Goal: Book appointment/travel/reservation

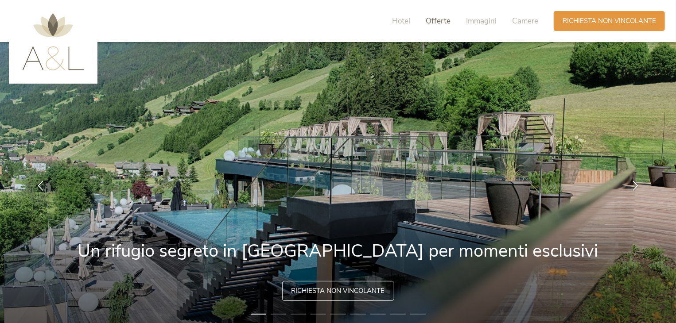
click at [438, 24] on span "Offerte" at bounding box center [438, 21] width 25 height 10
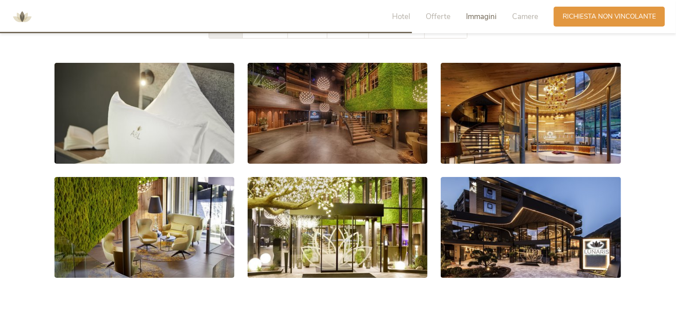
scroll to position [1596, 0]
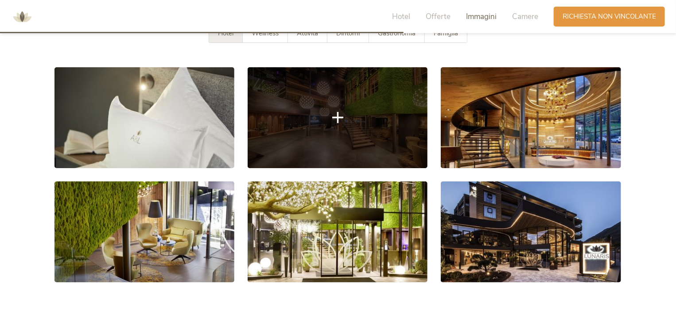
click at [340, 116] on icon at bounding box center [337, 117] width 11 height 11
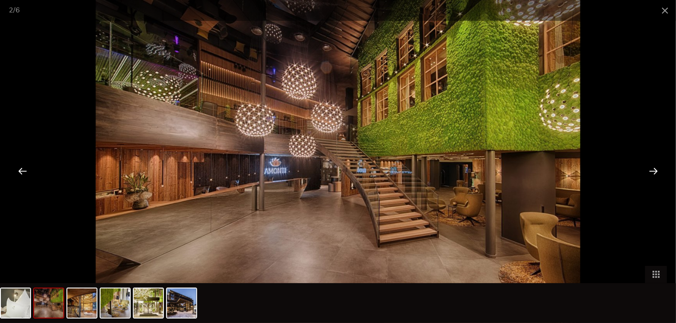
click at [652, 171] on div at bounding box center [653, 170] width 27 height 27
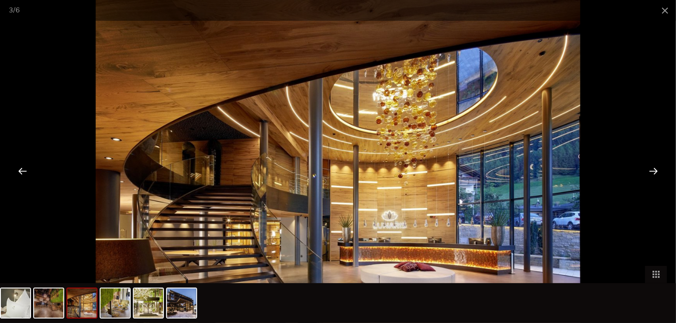
click at [652, 171] on div at bounding box center [653, 170] width 27 height 27
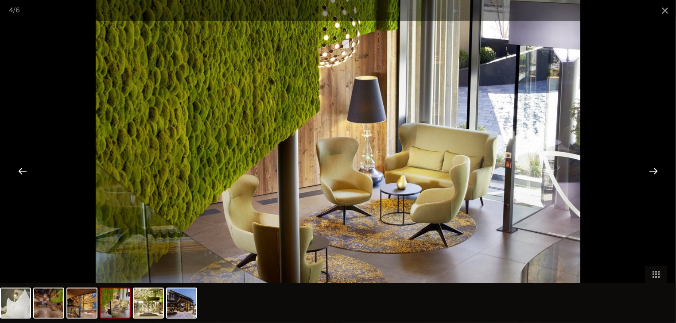
click at [652, 171] on div at bounding box center [653, 170] width 27 height 27
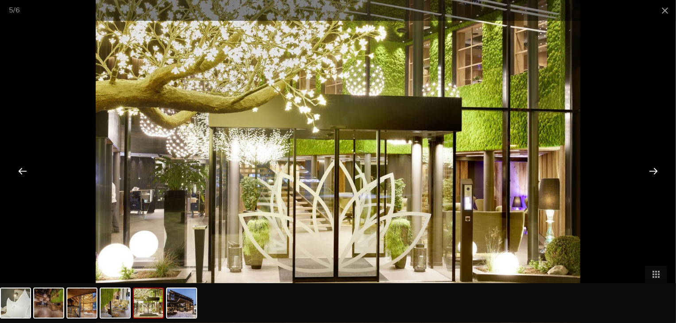
click at [652, 171] on div at bounding box center [653, 170] width 27 height 27
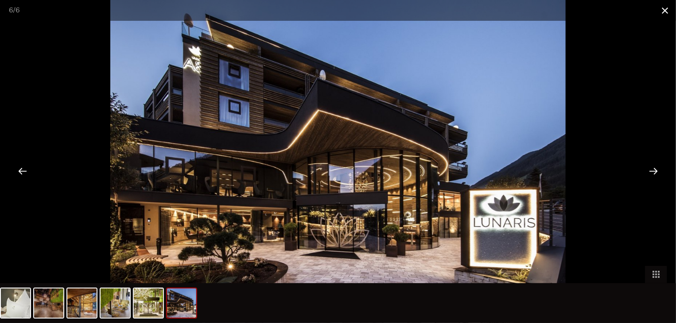
click at [665, 11] on span at bounding box center [665, 10] width 22 height 21
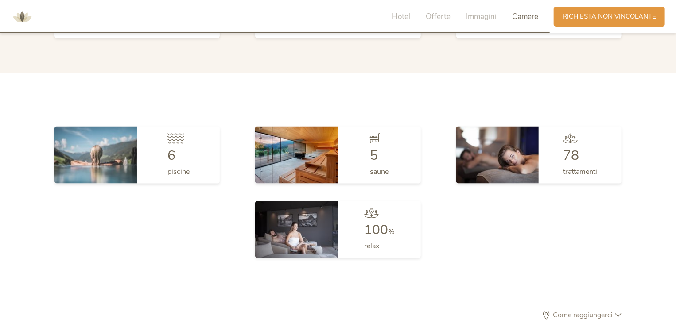
scroll to position [2349, 0]
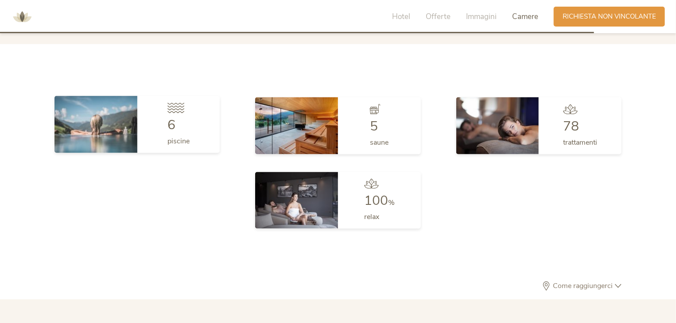
click at [184, 132] on div "piscine" at bounding box center [178, 139] width 22 height 14
click at [117, 130] on img at bounding box center [95, 124] width 83 height 57
click at [175, 107] on icon at bounding box center [175, 108] width 17 height 10
click at [177, 140] on span "piscine" at bounding box center [178, 141] width 22 height 10
click at [105, 130] on img at bounding box center [95, 124] width 83 height 57
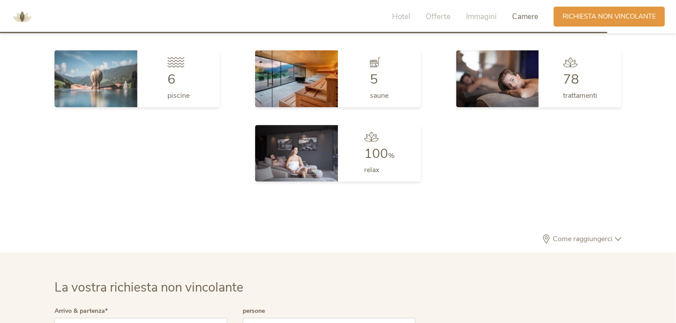
scroll to position [2393, 0]
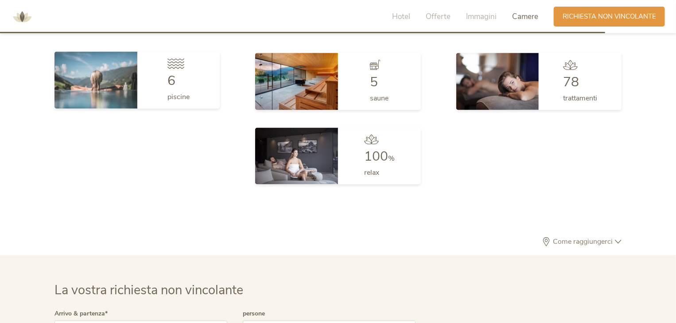
click at [122, 96] on img at bounding box center [95, 80] width 83 height 57
click at [176, 72] on div at bounding box center [178, 66] width 22 height 16
click at [171, 77] on span "6" at bounding box center [171, 81] width 8 height 18
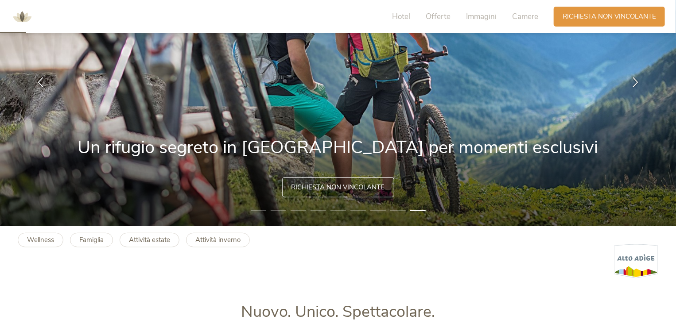
scroll to position [0, 0]
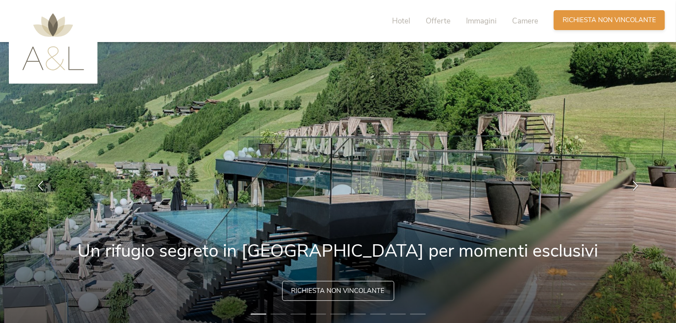
click at [607, 19] on span "Richiesta non vincolante" at bounding box center [609, 20] width 93 height 9
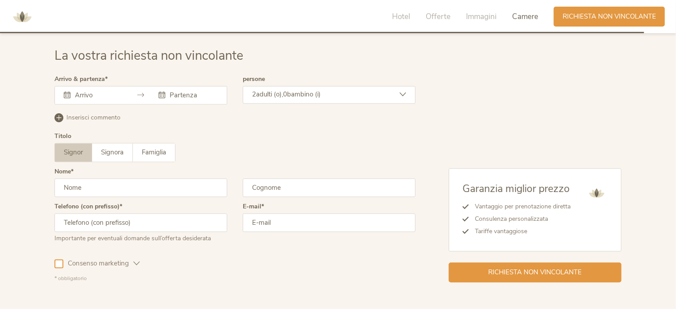
scroll to position [2630, 0]
click at [107, 92] on input "text" at bounding box center [98, 94] width 51 height 9
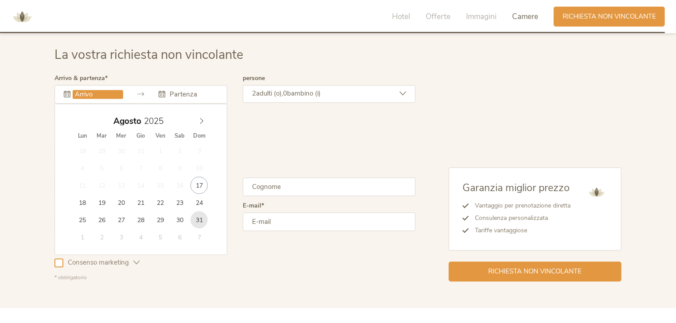
type input "31.08.2025"
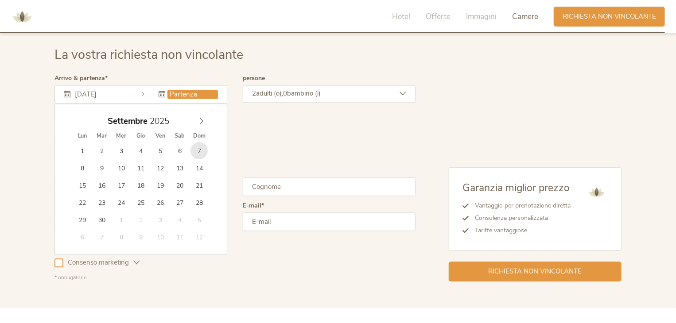
type input "07.09.2025"
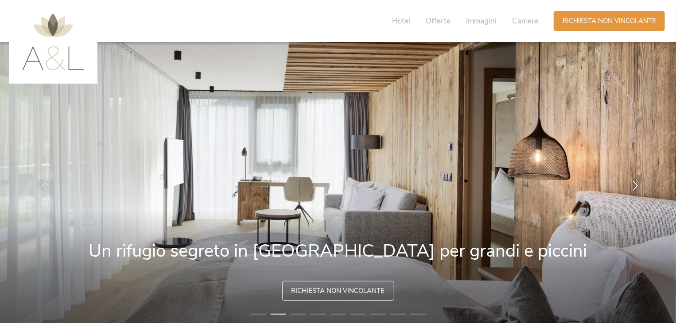
click at [44, 185] on icon at bounding box center [40, 185] width 10 height 10
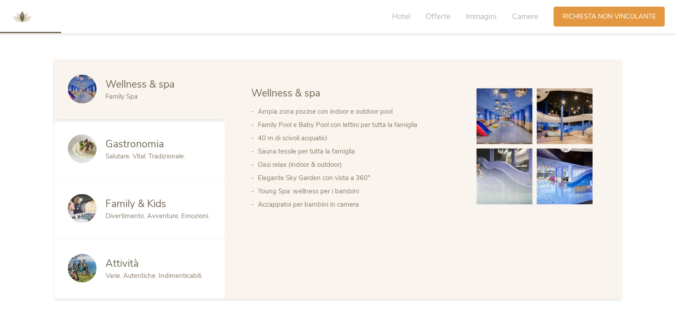
scroll to position [487, 0]
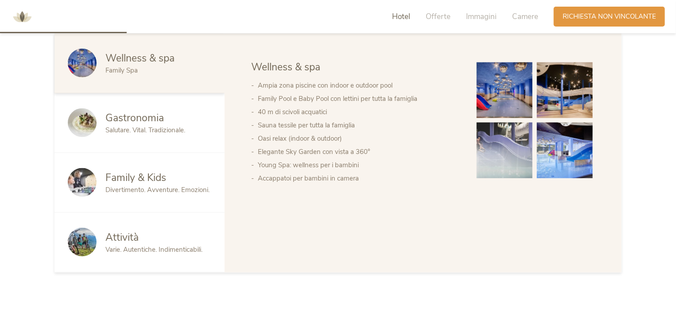
click at [519, 79] on img at bounding box center [505, 90] width 56 height 56
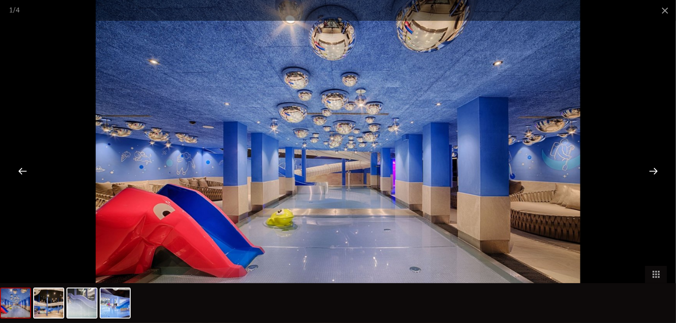
click at [658, 169] on div at bounding box center [653, 170] width 27 height 27
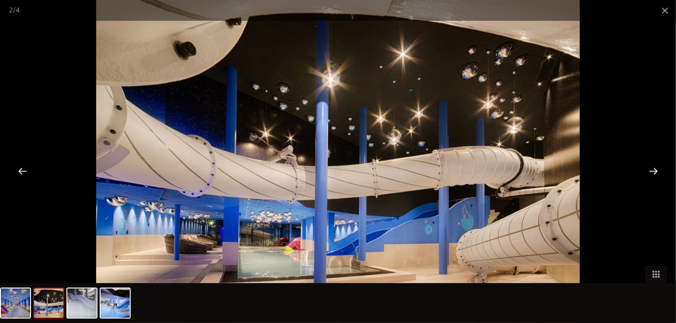
click at [651, 169] on div at bounding box center [653, 170] width 27 height 27
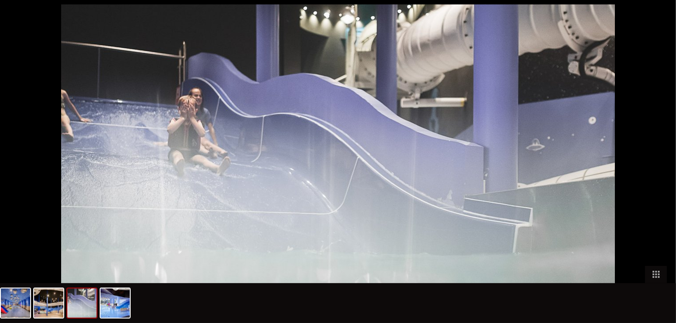
click at [651, 169] on div at bounding box center [657, 170] width 27 height 27
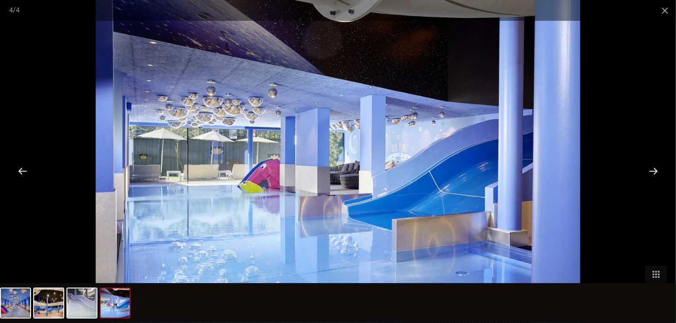
click at [654, 166] on div at bounding box center [653, 170] width 27 height 27
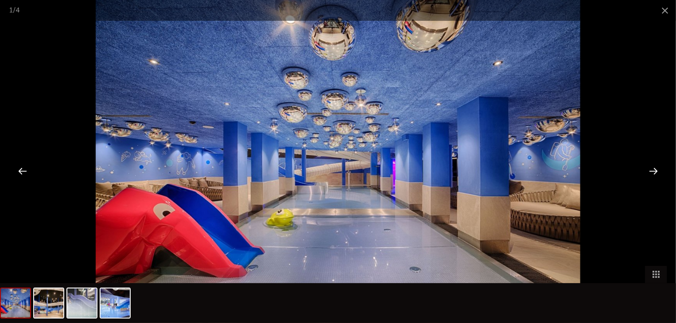
click at [654, 166] on div at bounding box center [653, 170] width 27 height 27
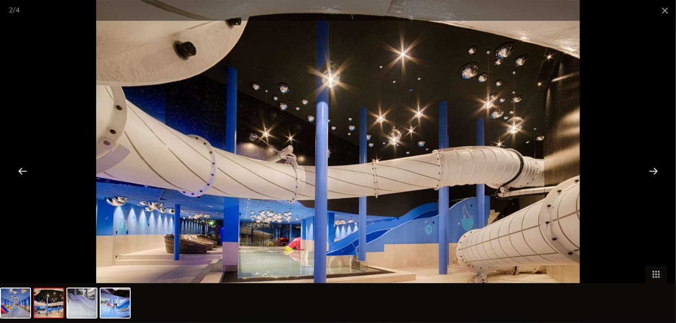
click at [649, 171] on div at bounding box center [653, 170] width 27 height 27
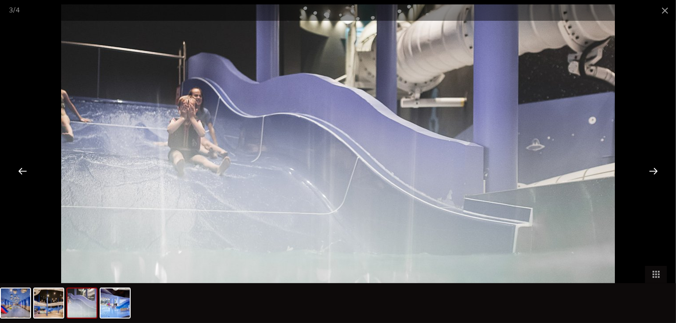
click at [649, 171] on div at bounding box center [653, 170] width 27 height 27
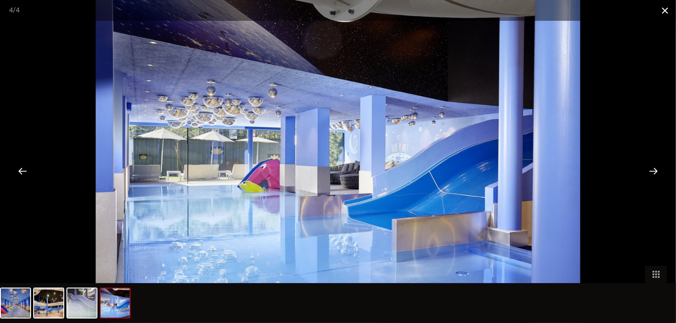
click at [664, 9] on span at bounding box center [665, 10] width 22 height 21
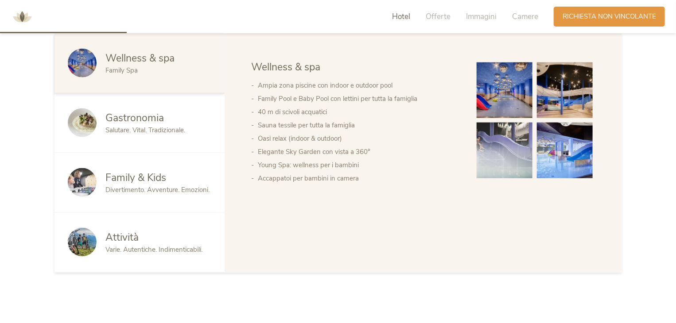
click at [148, 128] on span "Salutare. Vital. Tradizionale." at bounding box center [145, 130] width 80 height 9
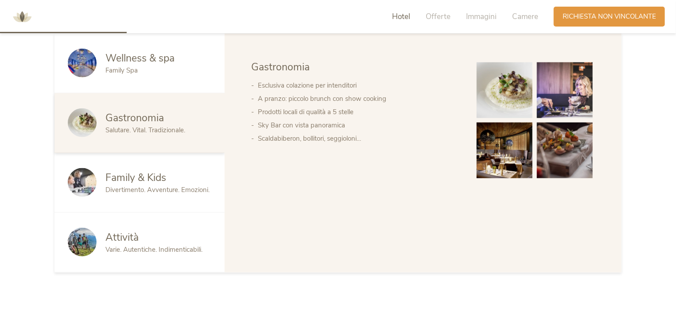
click at [168, 182] on div "Family & Kids" at bounding box center [158, 178] width 106 height 14
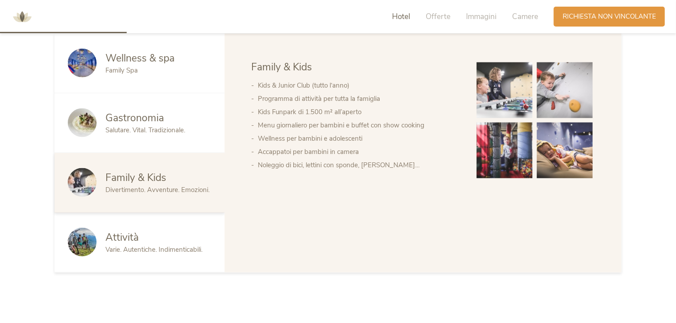
click at [507, 146] on img at bounding box center [505, 151] width 56 height 56
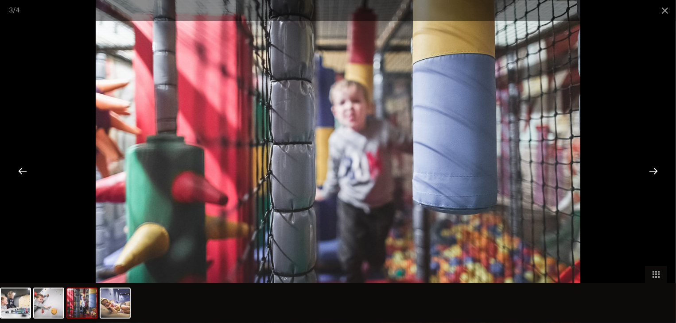
click at [646, 171] on div at bounding box center [653, 170] width 27 height 27
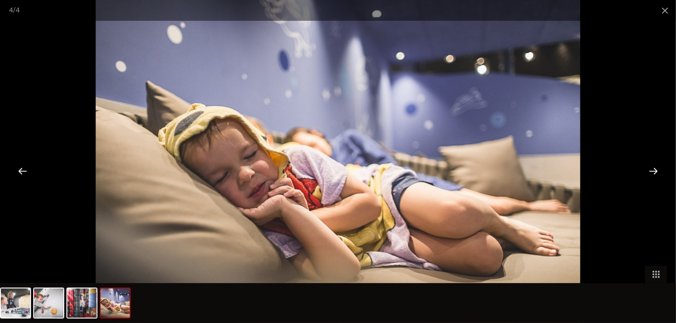
click at [647, 170] on div at bounding box center [653, 170] width 27 height 27
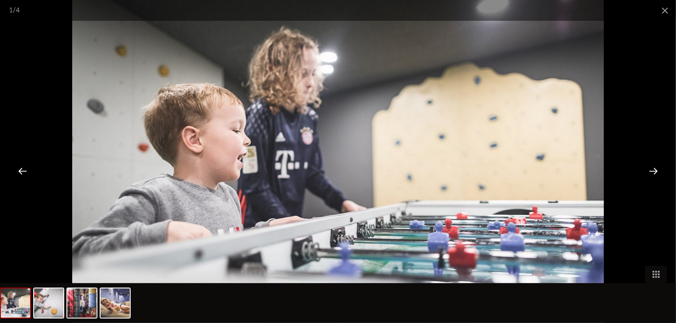
click at [658, 174] on div at bounding box center [653, 170] width 27 height 27
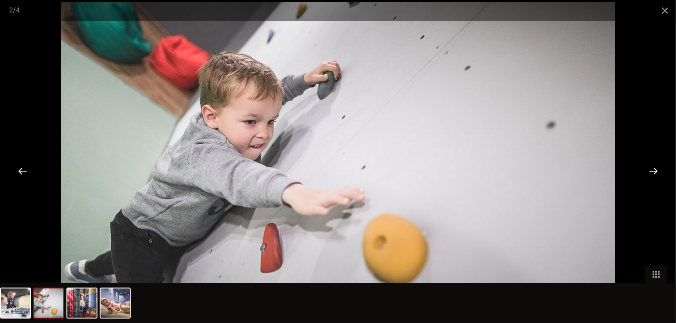
click at [658, 173] on div at bounding box center [653, 170] width 27 height 27
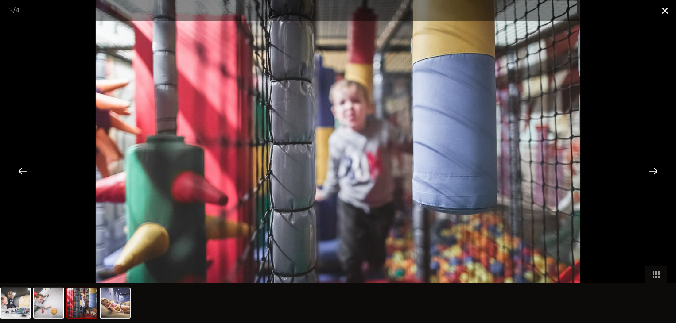
click at [664, 11] on span at bounding box center [665, 10] width 22 height 21
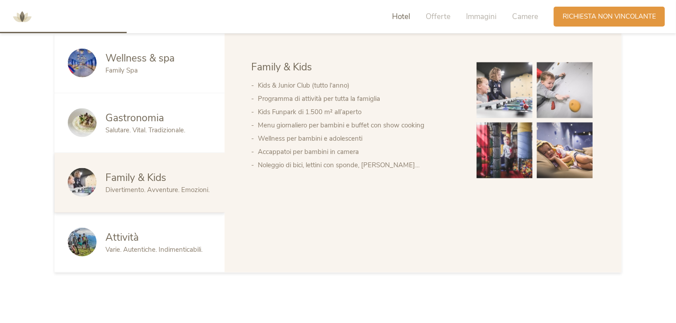
click at [140, 235] on div "Attività" at bounding box center [158, 238] width 106 height 14
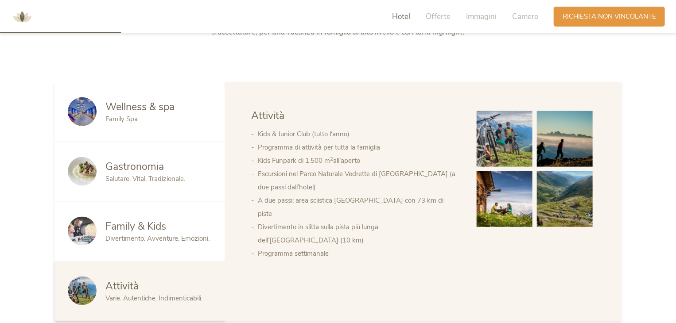
scroll to position [266, 0]
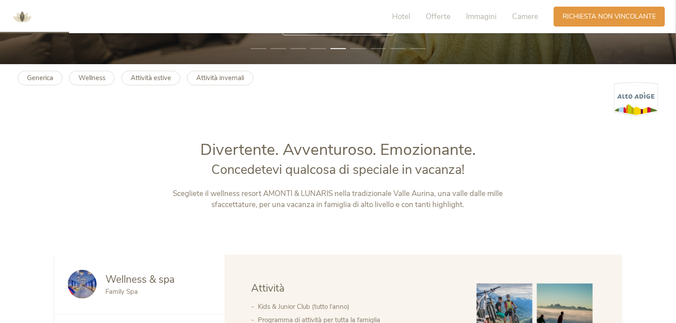
click at [180, 284] on div "Wellness & spa" at bounding box center [158, 280] width 106 height 14
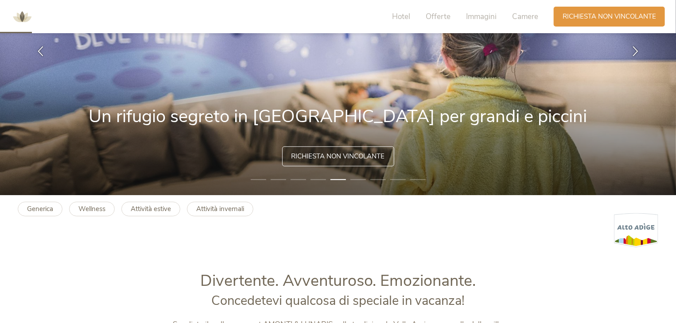
scroll to position [0, 0]
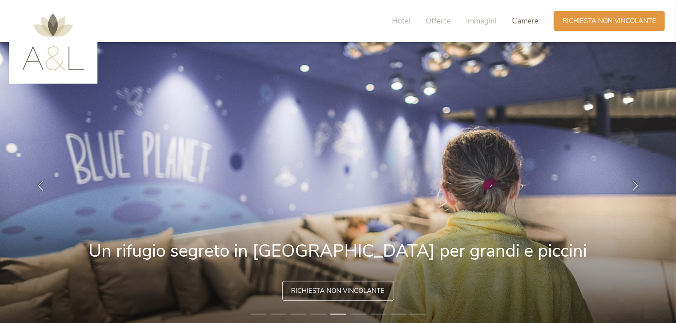
click at [523, 20] on span "Camere" at bounding box center [525, 21] width 26 height 10
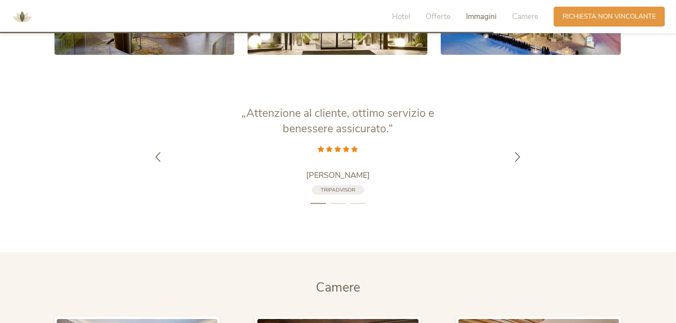
scroll to position [1810, 0]
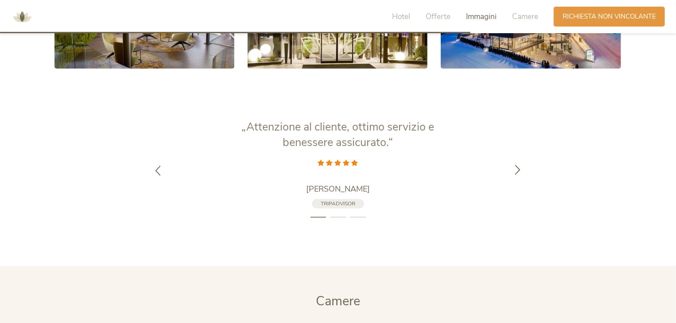
click at [521, 168] on icon at bounding box center [518, 170] width 10 height 10
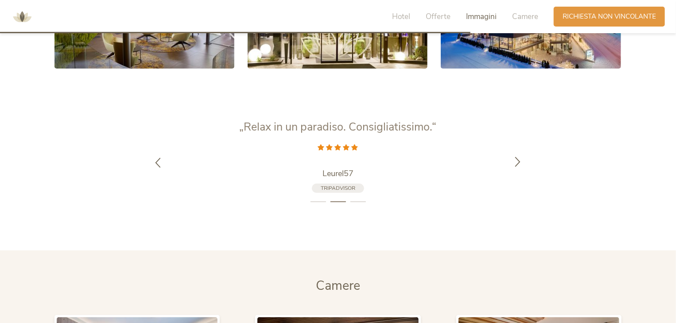
click at [521, 168] on div at bounding box center [518, 163] width 28 height 28
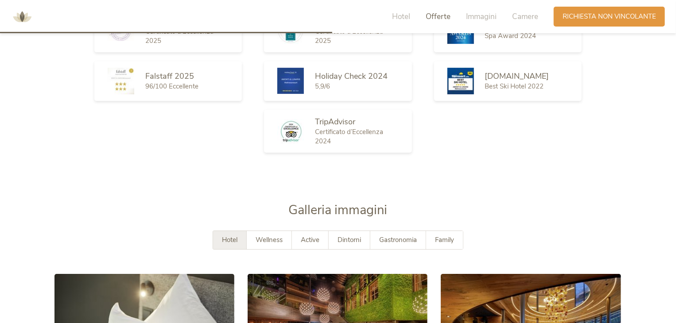
scroll to position [1411, 0]
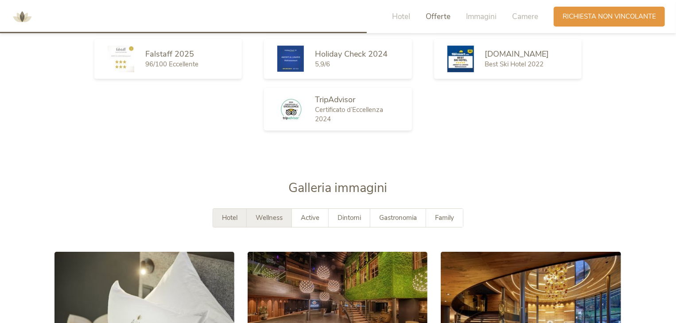
click at [269, 217] on span "Wellness" at bounding box center [269, 218] width 27 height 9
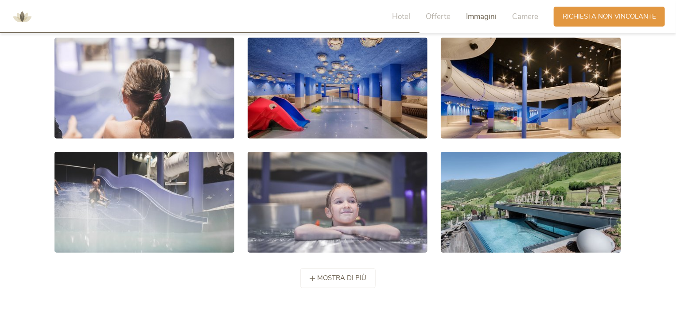
scroll to position [1633, 0]
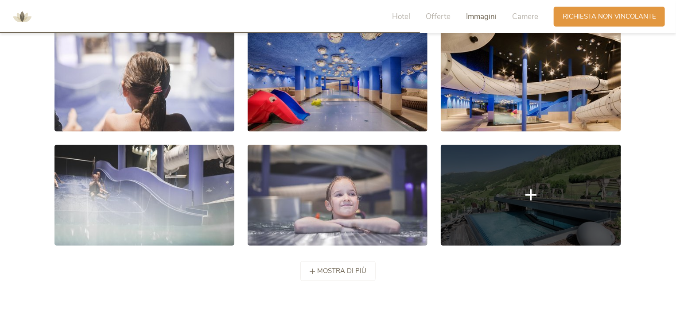
click at [571, 197] on link at bounding box center [531, 195] width 180 height 101
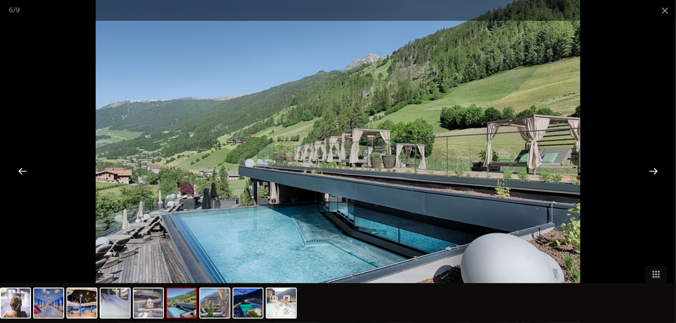
click at [651, 171] on div at bounding box center [653, 170] width 27 height 27
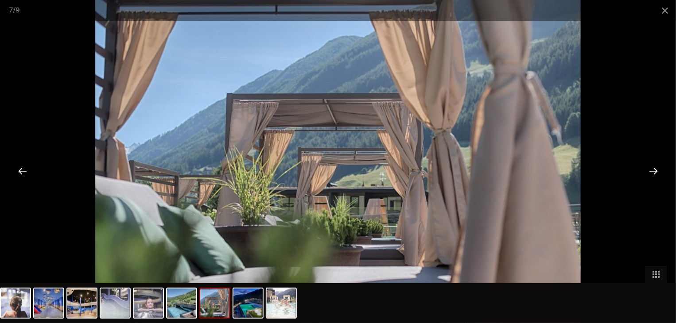
click at [651, 171] on div at bounding box center [653, 170] width 27 height 27
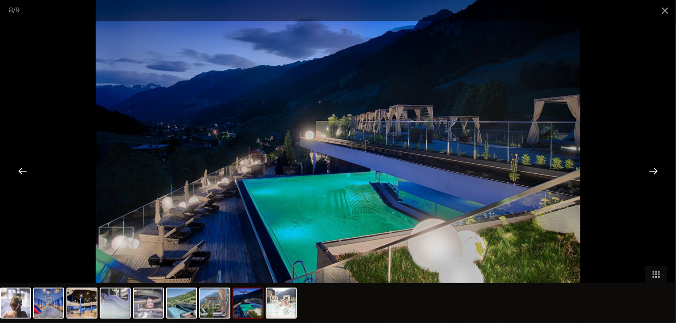
click at [651, 171] on div at bounding box center [653, 170] width 27 height 27
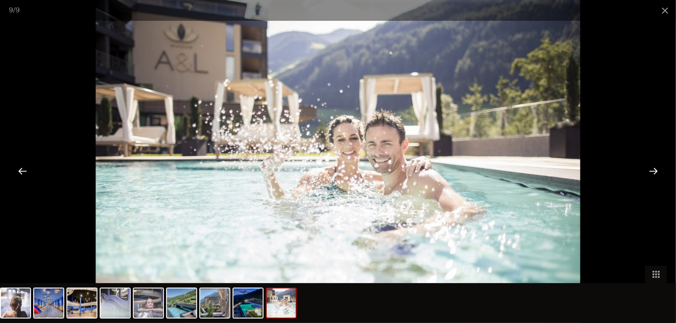
click at [651, 171] on div at bounding box center [653, 170] width 27 height 27
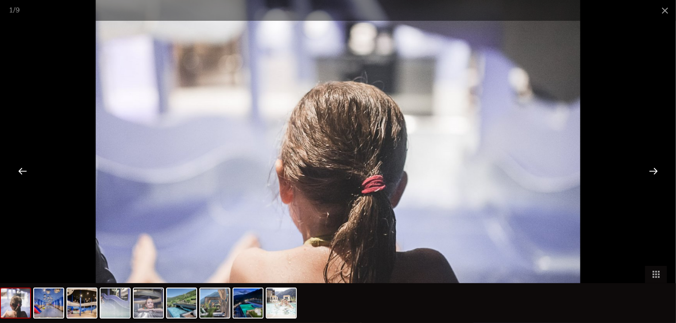
click at [651, 171] on div at bounding box center [653, 170] width 27 height 27
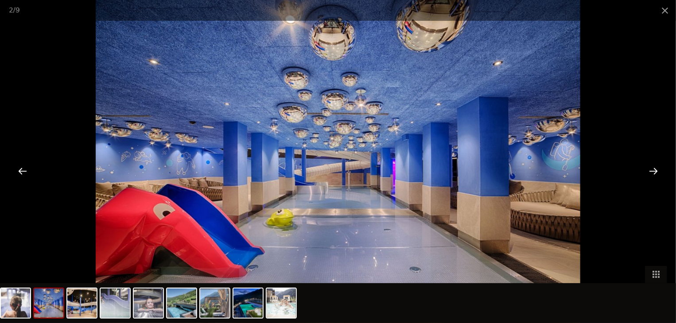
click at [651, 171] on div at bounding box center [653, 170] width 27 height 27
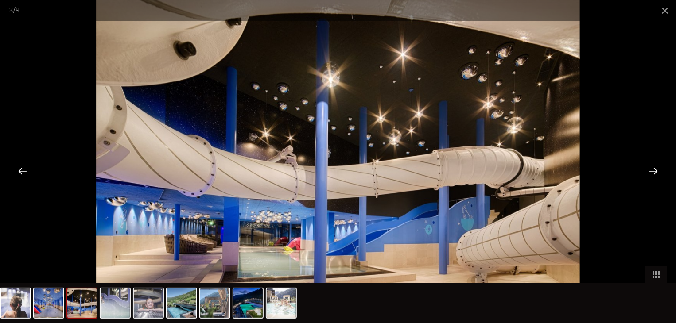
click at [651, 171] on div at bounding box center [653, 170] width 27 height 27
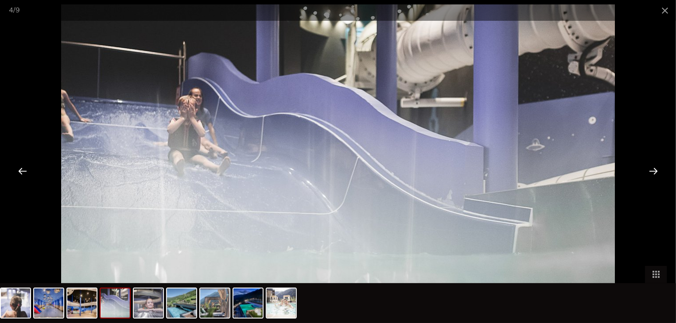
click at [650, 171] on div at bounding box center [653, 170] width 27 height 27
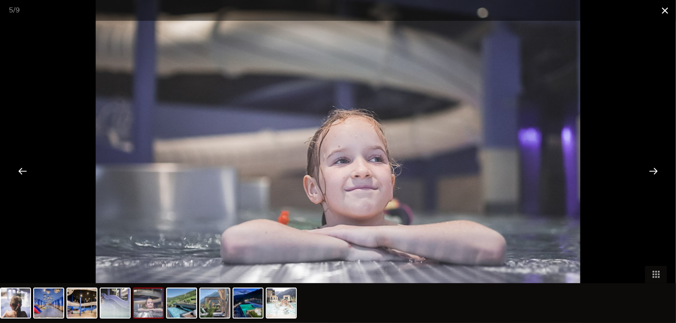
click at [669, 11] on span at bounding box center [665, 10] width 22 height 21
